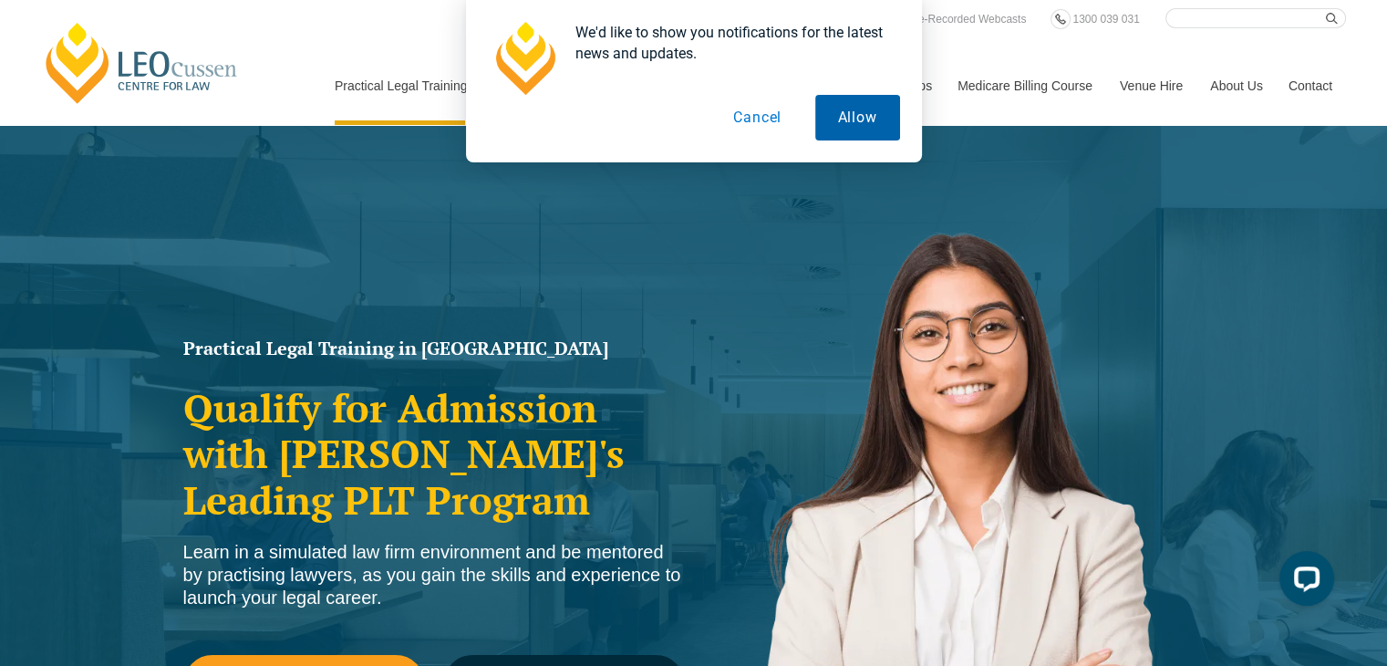
click at [830, 117] on button "Allow" at bounding box center [857, 118] width 85 height 46
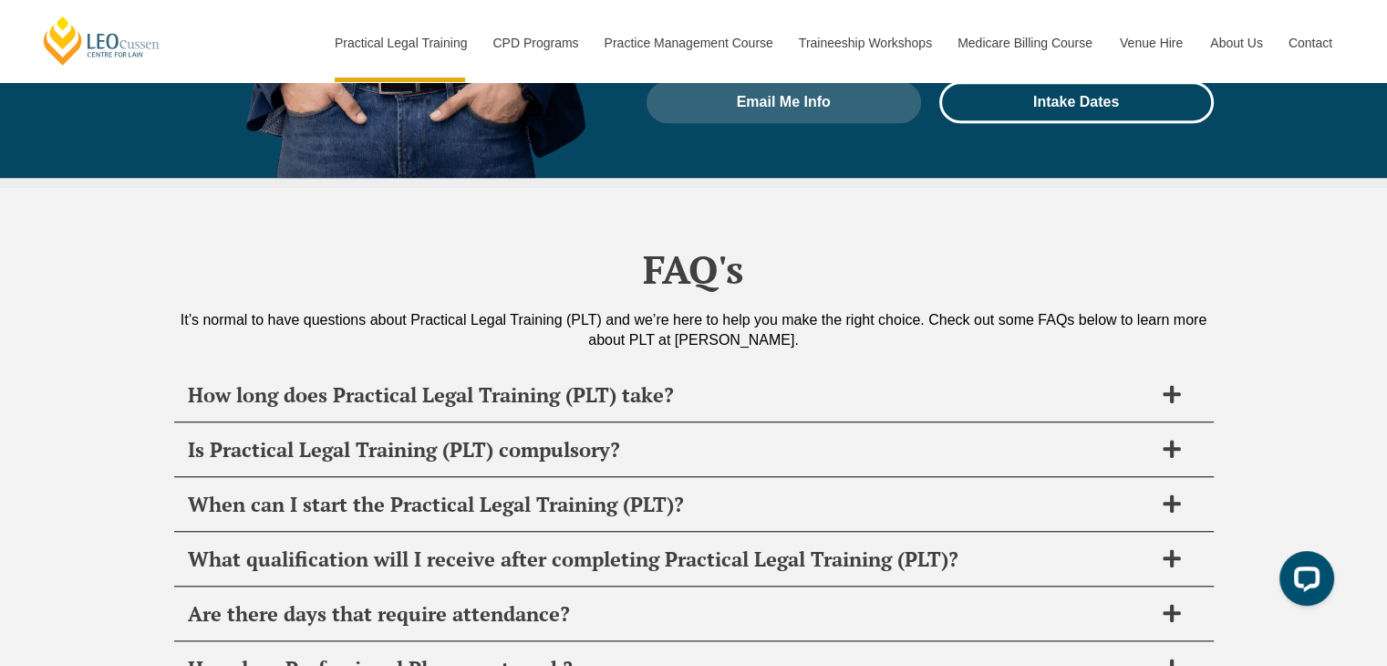
scroll to position [9987, 0]
